Goal: Transaction & Acquisition: Subscribe to service/newsletter

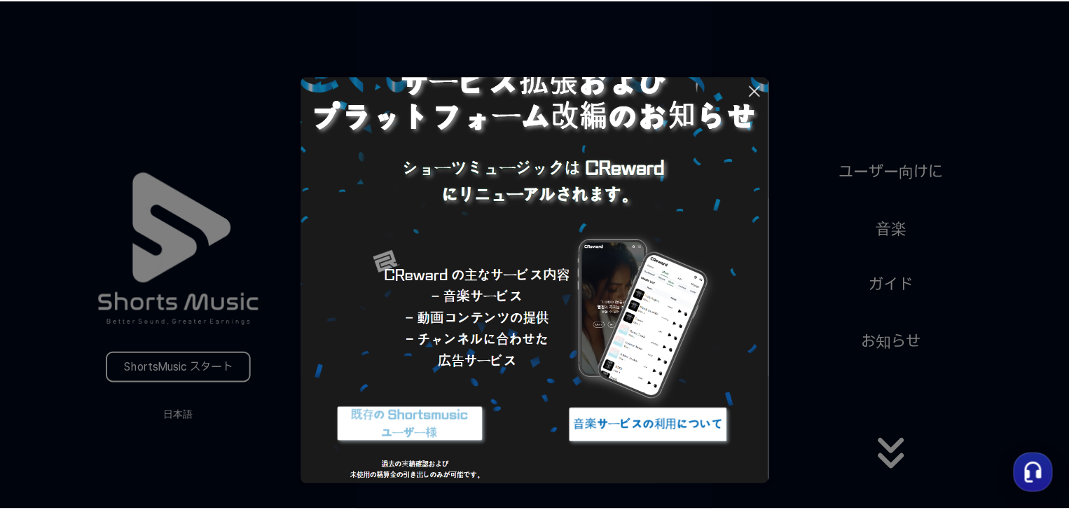
scroll to position [62, 0]
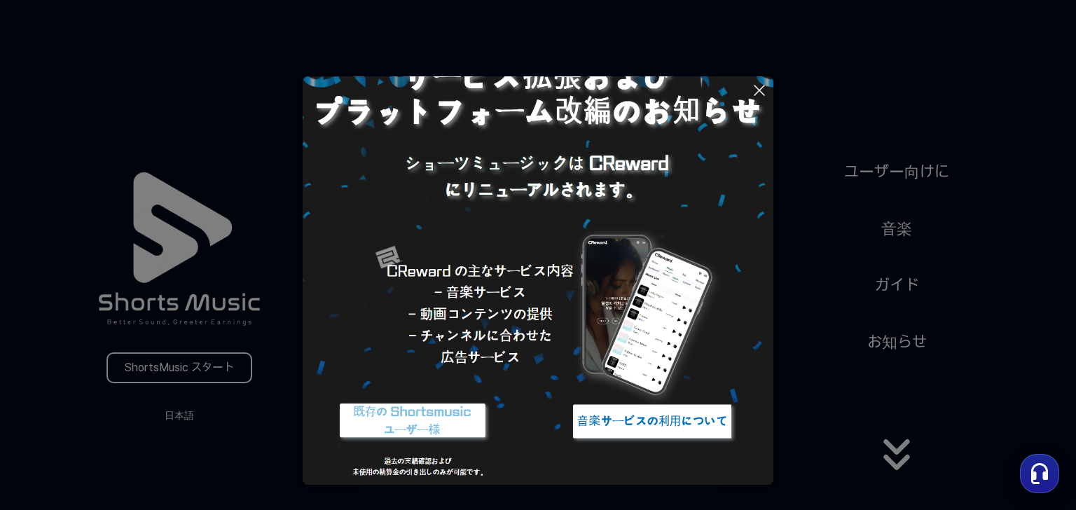
click at [195, 372] on button at bounding box center [538, 255] width 1076 height 510
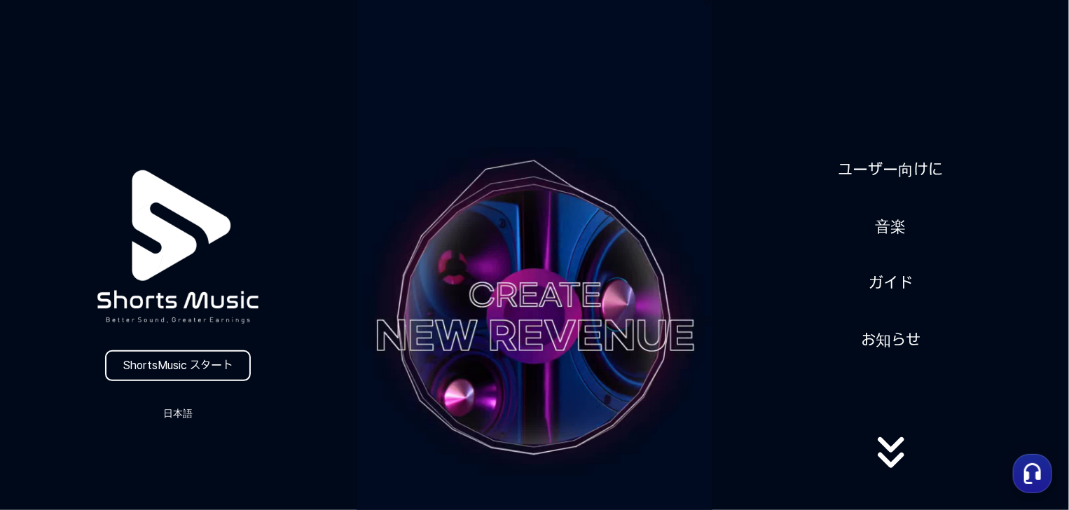
scroll to position [0, 0]
click at [175, 418] on button "日本語" at bounding box center [177, 414] width 67 height 20
click at [152, 470] on button "日本語" at bounding box center [178, 472] width 56 height 14
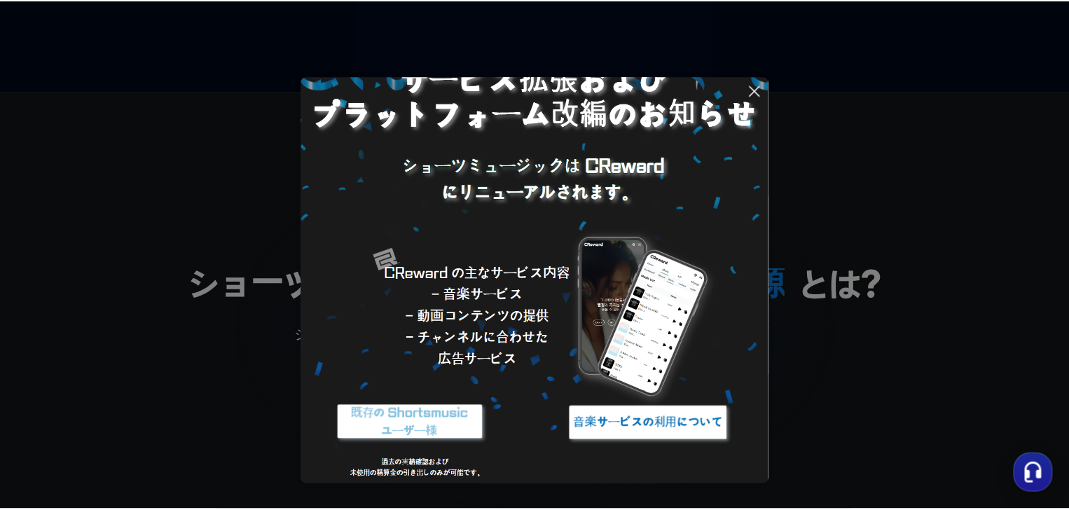
scroll to position [62, 0]
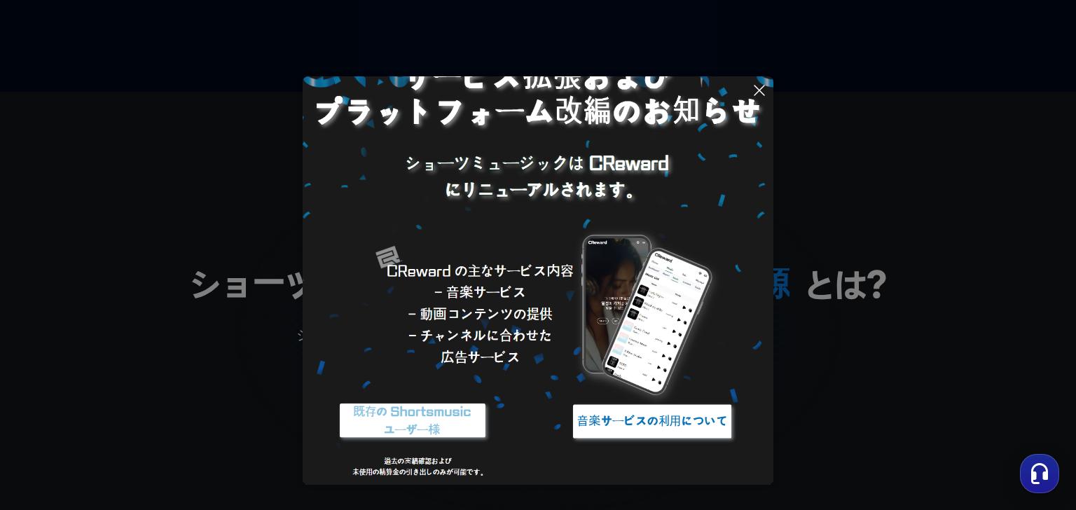
click at [940, 202] on button at bounding box center [538, 255] width 1076 height 510
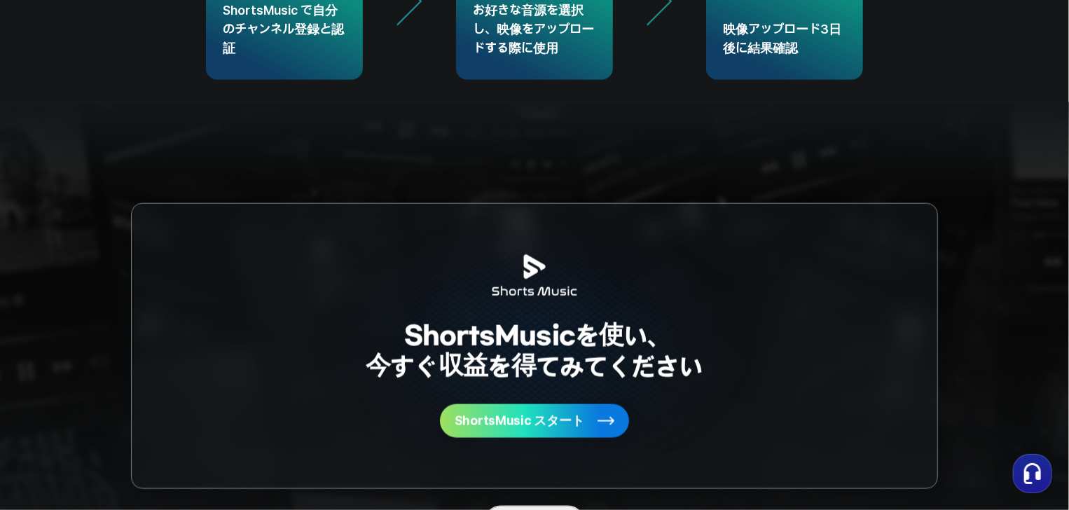
scroll to position [3710, 0]
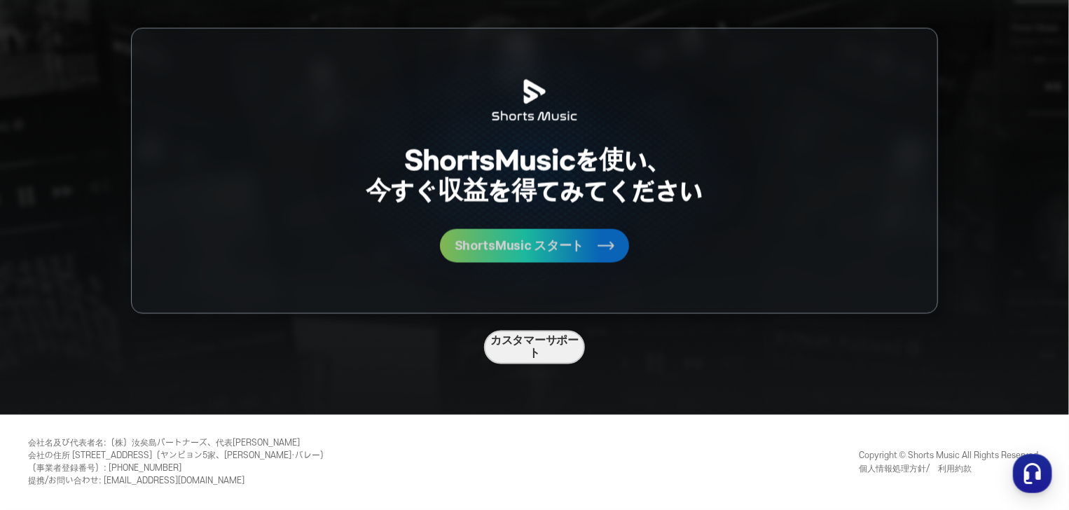
click at [542, 240] on span "ShortsMusic スタート" at bounding box center [520, 246] width 130 height 13
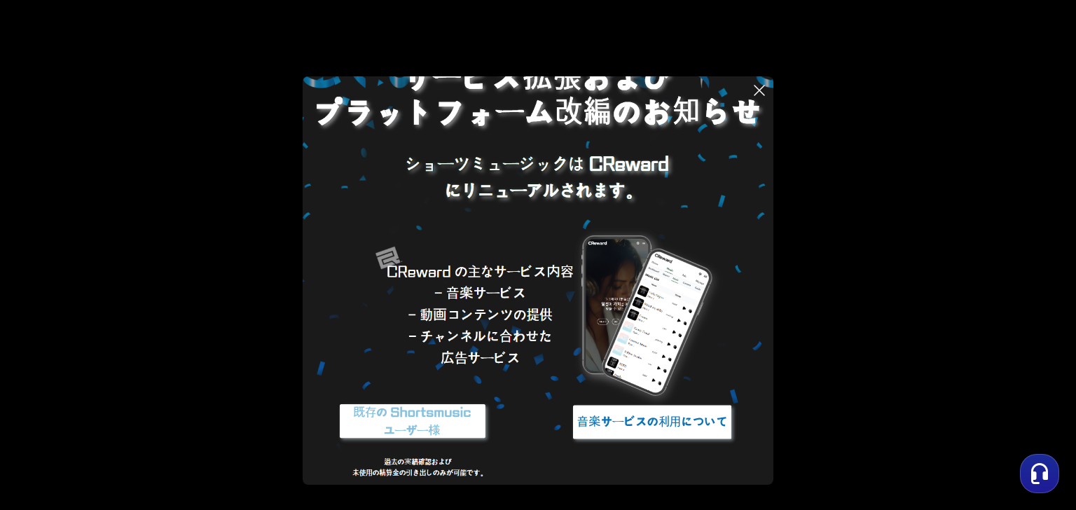
scroll to position [62, 0]
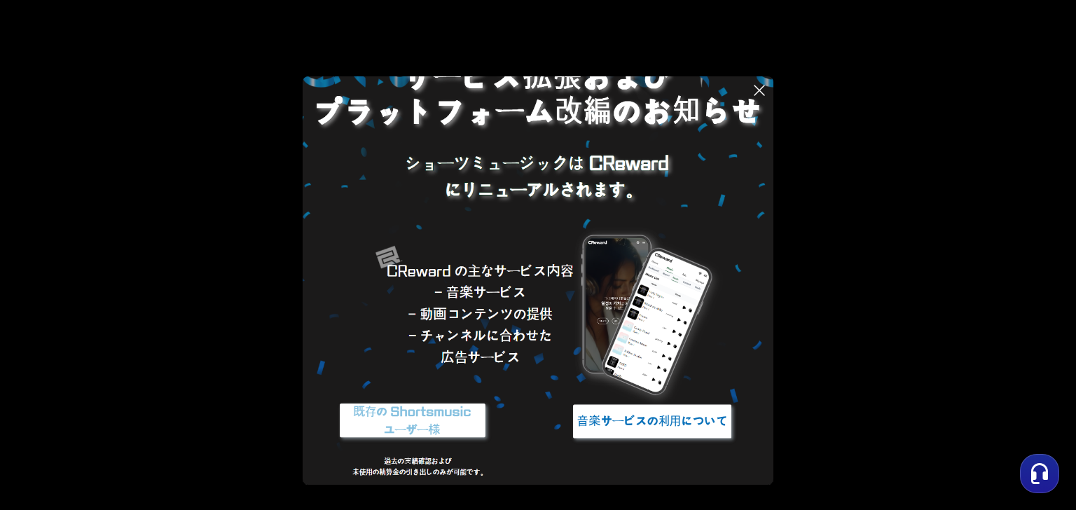
click at [914, 317] on button at bounding box center [538, 255] width 1076 height 510
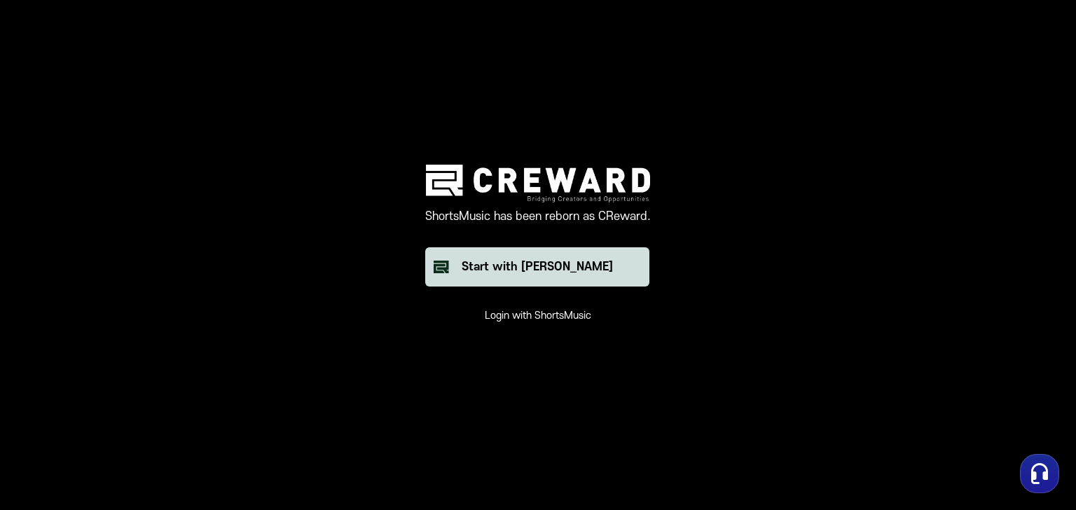
click at [502, 271] on div "Start with [PERSON_NAME]" at bounding box center [537, 267] width 151 height 17
